Goal: Complete application form

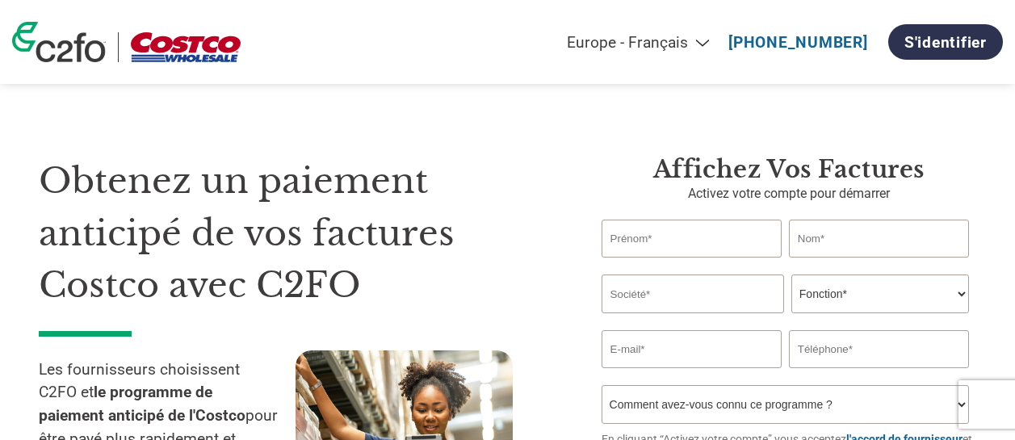
select select "fr-FR"
click at [719, 245] on input "text" at bounding box center [692, 239] width 180 height 38
type input "[PERSON_NAME]"
type input "Canales"
type input "Napure Eko Inc"
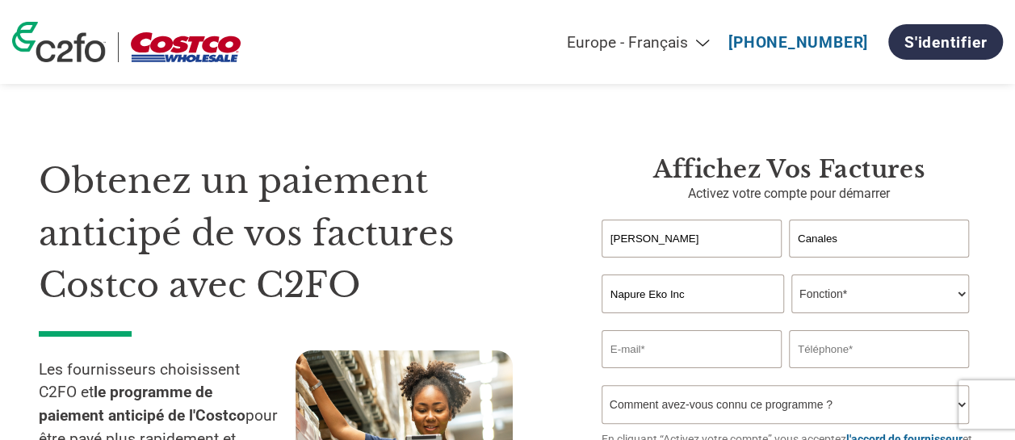
type input "[PERSON_NAME][EMAIL_ADDRESS][DOMAIN_NAME]"
type input "5144440858"
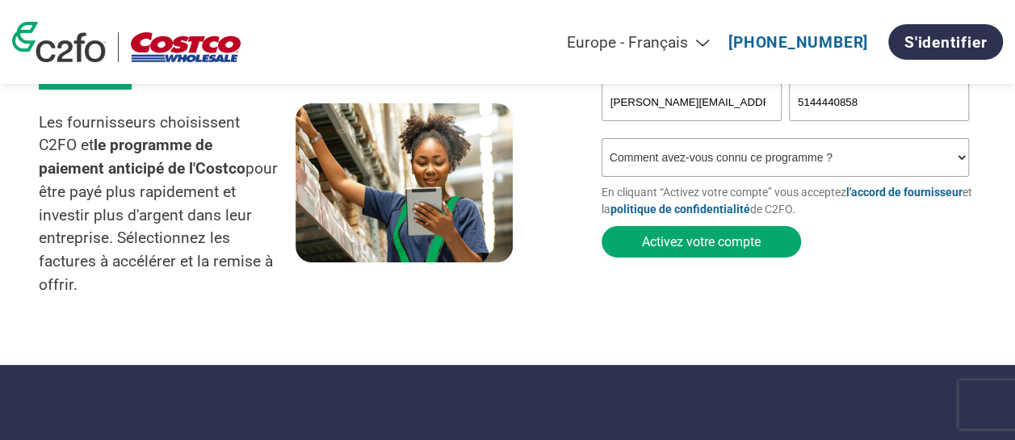
scroll to position [242, 0]
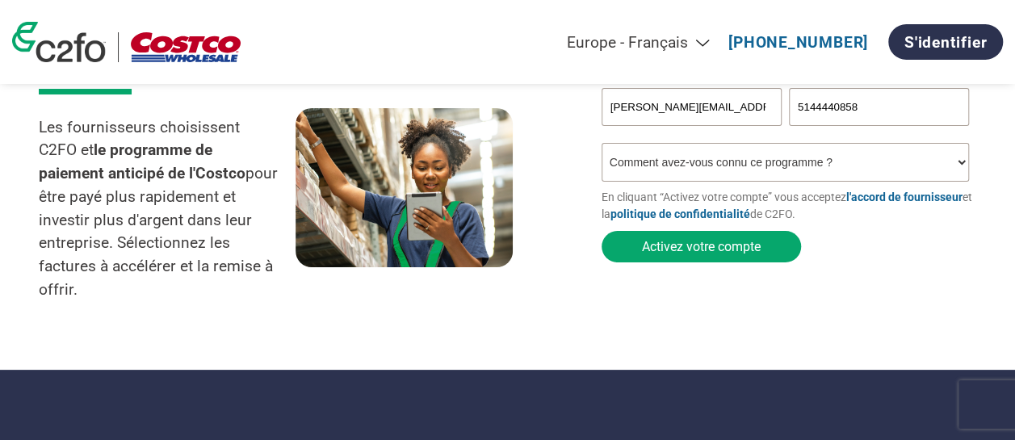
click at [783, 162] on select "Comment avez-vous connu ce programme ? Par courrier Par e-mail Sur les réseaux …" at bounding box center [785, 162] width 367 height 39
click at [602, 146] on select "Comment avez-vous connu ce programme ? Par courrier Par e-mail Sur les réseaux …" at bounding box center [785, 162] width 367 height 39
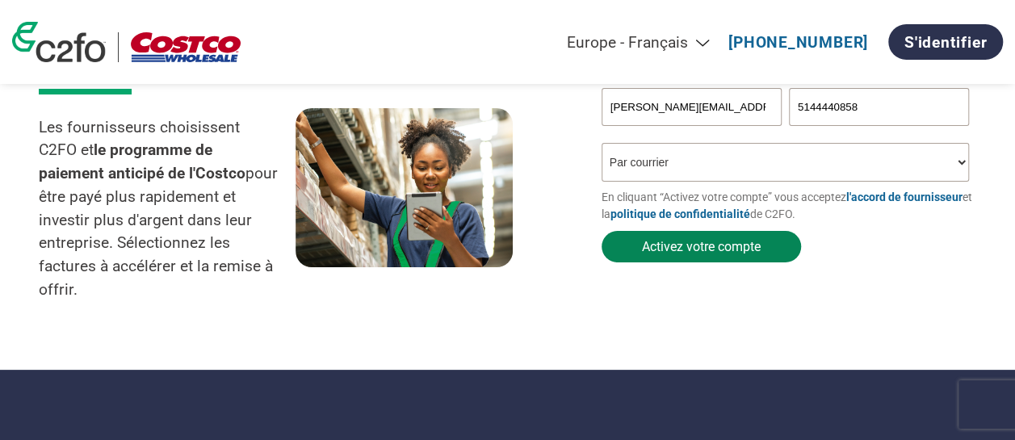
click at [713, 253] on button "Activez votre compte" at bounding box center [701, 246] width 199 height 31
click at [758, 166] on select "Comment avez-vous connu ce programme ? Par courrier Par e-mail Sur les réseaux …" at bounding box center [785, 162] width 367 height 39
select select "Email"
click at [602, 146] on select "Comment avez-vous connu ce programme ? Par courrier Par e-mail Sur les réseaux …" at bounding box center [785, 162] width 367 height 39
click at [732, 246] on button "Activez votre compte" at bounding box center [701, 246] width 199 height 31
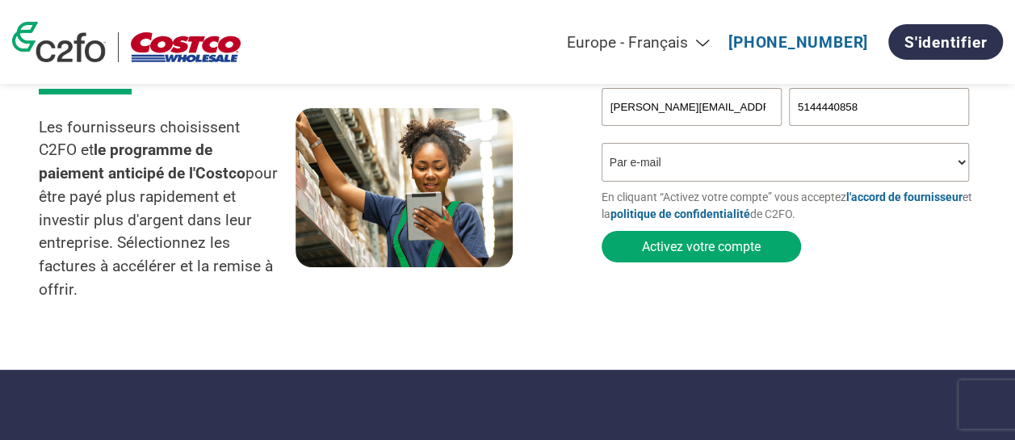
click at [1014, 188] on section "Obtenez un paiement anticipé de vos factures Costco avec C2FO Les fournisseurs …" at bounding box center [507, 96] width 1015 height 548
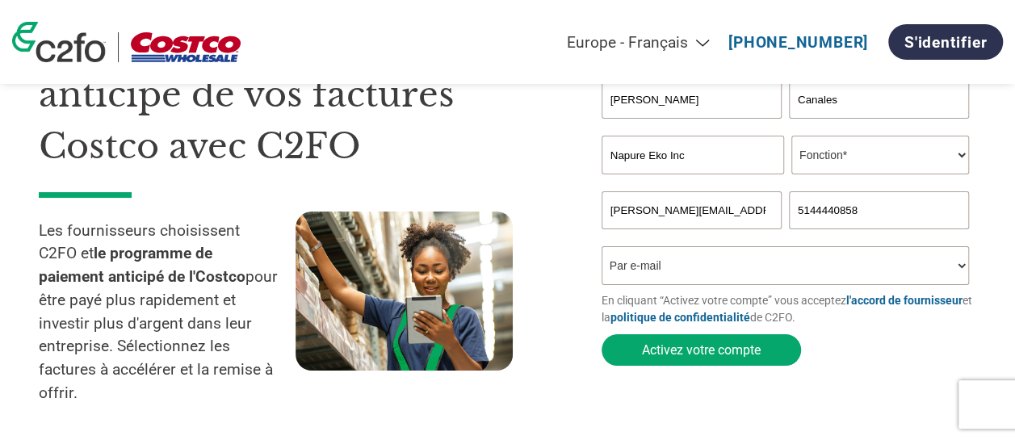
scroll to position [0, 0]
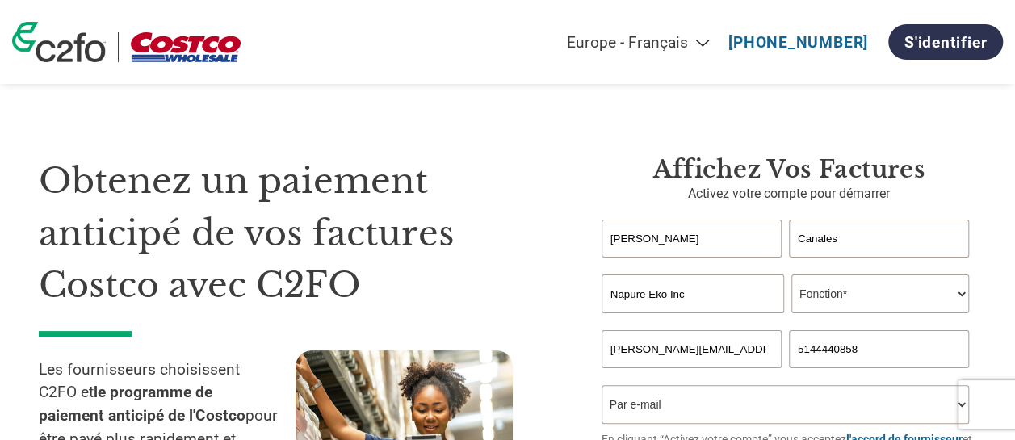
drag, startPoint x: 898, startPoint y: 278, endPoint x: 900, endPoint y: 298, distance: 20.3
click at [898, 281] on select "Fonction* Directeur administratif et financier Responsable crédit Contrôleur de…" at bounding box center [880, 294] width 178 height 39
click at [900, 298] on select "Fonction* Directeur administratif et financier Responsable crédit Contrôleur de…" at bounding box center [880, 294] width 178 height 39
click at [900, 297] on select "Fonction* Directeur administratif et financier Responsable crédit Contrôleur de…" at bounding box center [880, 294] width 178 height 39
select select "CFO"
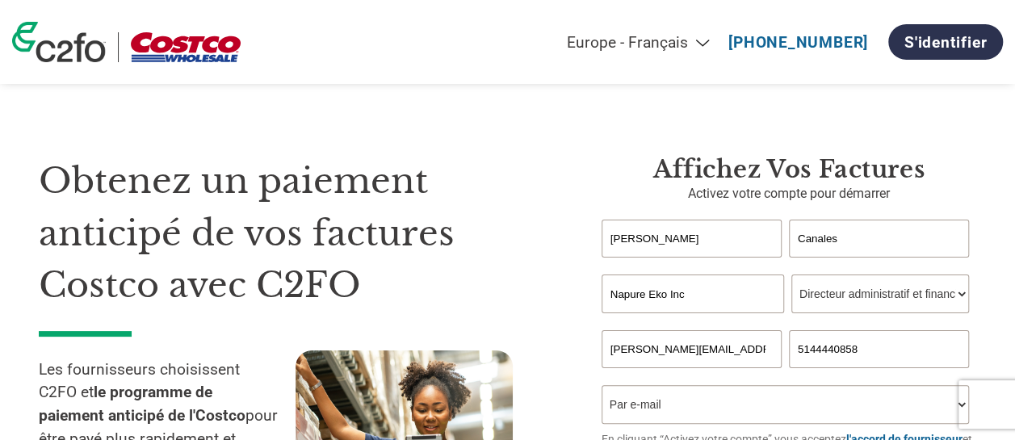
click at [791, 276] on select "Fonction* Directeur administratif et financier Responsable crédit Contrôleur de…" at bounding box center [880, 294] width 178 height 39
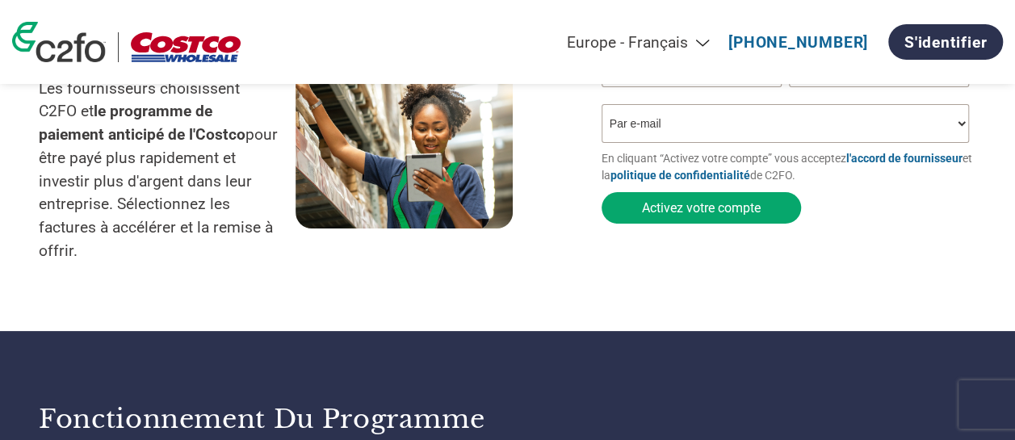
scroll to position [267, 0]
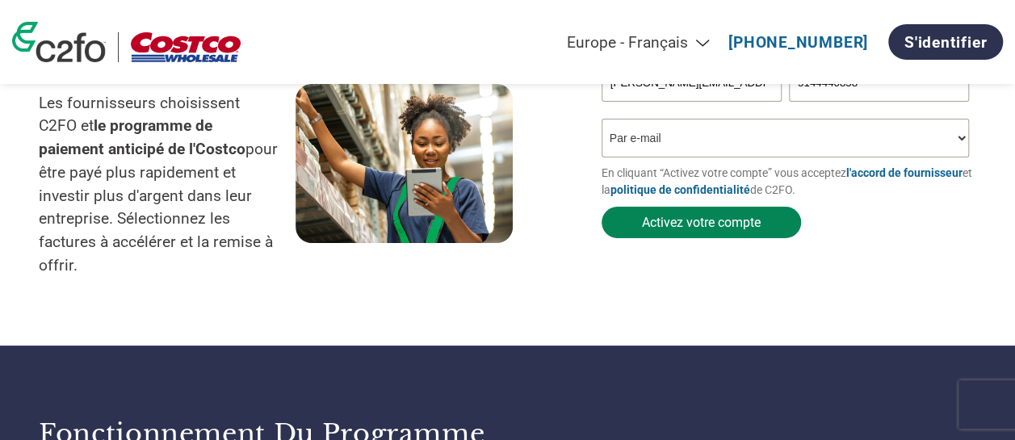
click at [778, 213] on button "Activez votre compte" at bounding box center [701, 222] width 199 height 31
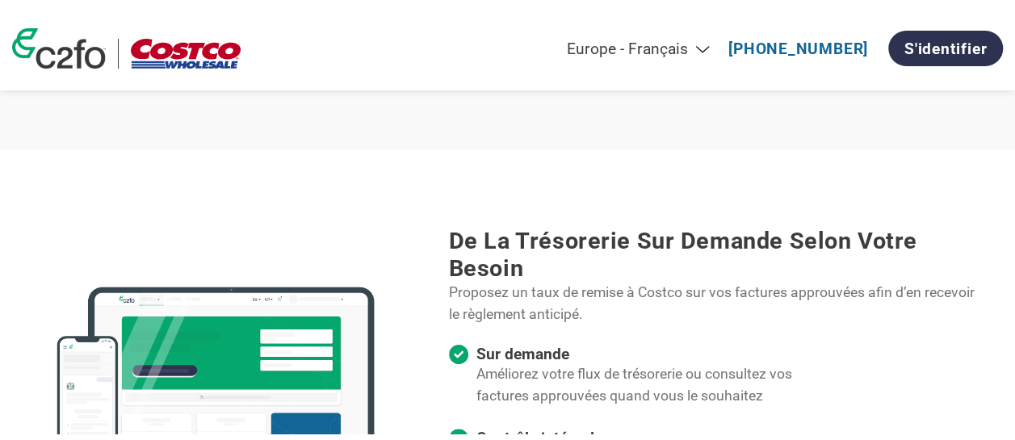
scroll to position [1240, 0]
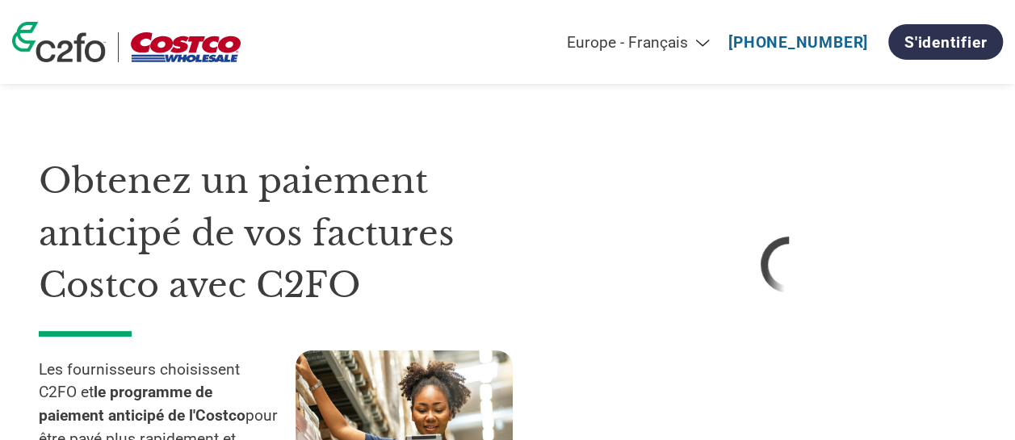
select select "fr-FR"
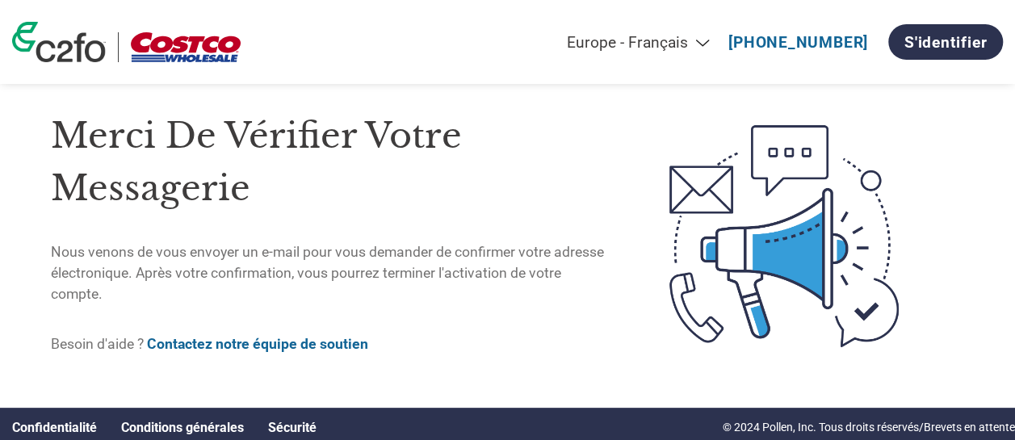
scroll to position [6, 0]
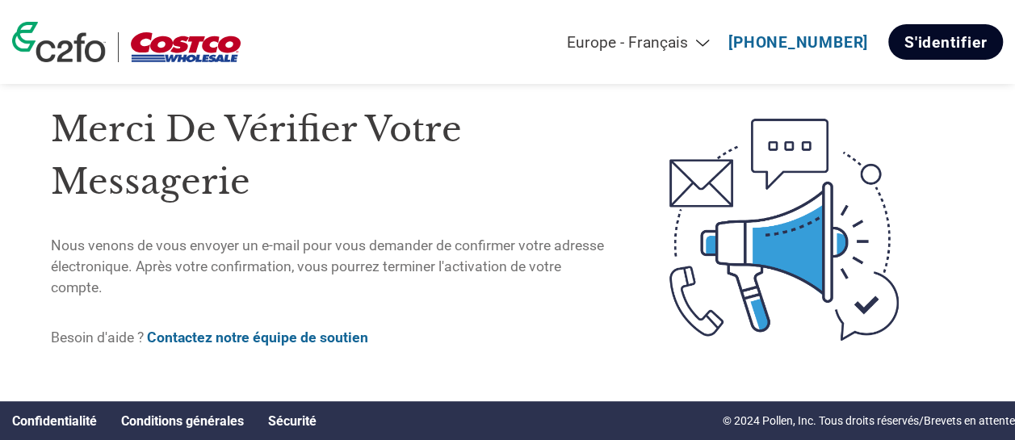
click at [964, 48] on link "S'identifier" at bounding box center [945, 42] width 115 height 36
